Goal: Information Seeking & Learning: Find specific fact

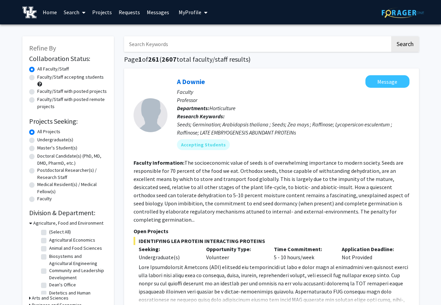
click at [69, 12] on link "Search" at bounding box center [74, 12] width 28 height 24
click at [75, 43] on span "Students" at bounding box center [80, 45] width 41 height 14
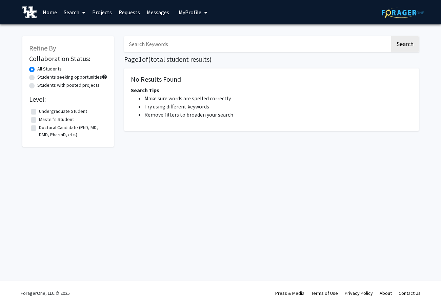
click at [145, 45] on input "Search Keywords" at bounding box center [257, 44] width 266 height 16
paste input "Hi [PERSON_NAME], Good news! [PERSON_NAME] has been approved as a research assi…"
type input "Hi [PERSON_NAME], Good news! [PERSON_NAME] has been approved as a research assi…"
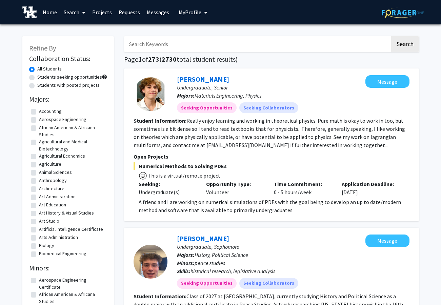
click at [243, 43] on input "Search Keywords" at bounding box center [257, 44] width 266 height 16
paste input "[PERSON_NAME]"
type input "[PERSON_NAME]"
click at [391, 36] on button "Search" at bounding box center [405, 44] width 28 height 16
